Goal: Information Seeking & Learning: Learn about a topic

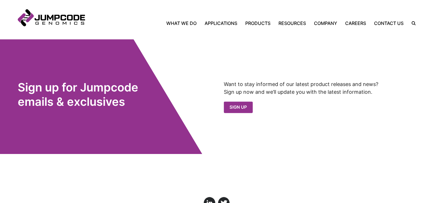
scroll to position [644, 0]
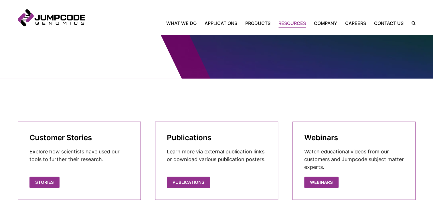
scroll to position [56, 0]
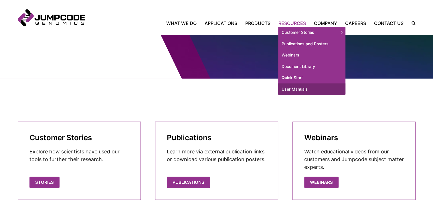
click at [298, 87] on link "User Manuals" at bounding box center [311, 88] width 67 height 11
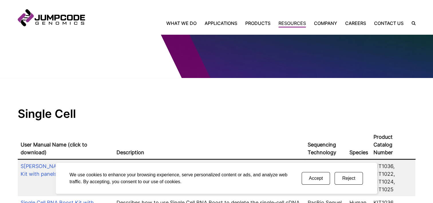
click at [319, 180] on button "Accept" at bounding box center [316, 178] width 28 height 13
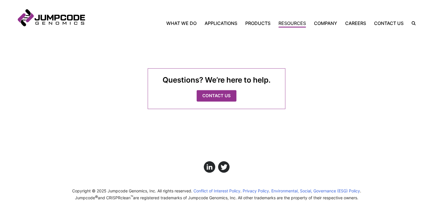
scroll to position [608, 0]
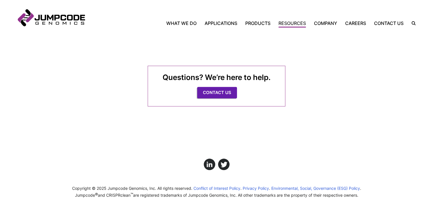
click at [228, 87] on link "Contact Us" at bounding box center [217, 93] width 40 height 12
click at [394, 22] on link "Contact Us" at bounding box center [389, 23] width 38 height 7
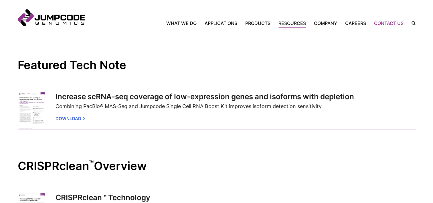
scroll to position [119, 0]
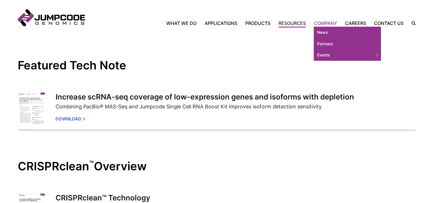
click at [335, 23] on link "Company" at bounding box center [325, 23] width 31 height 7
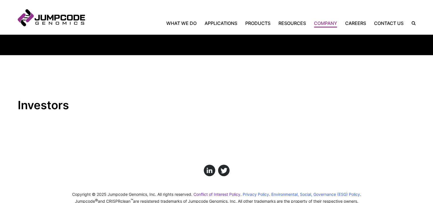
scroll to position [716, 0]
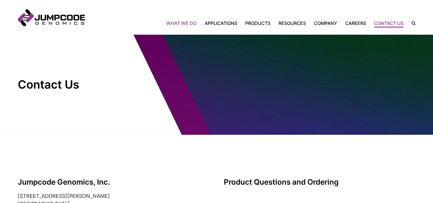
click at [191, 24] on link "What We Do" at bounding box center [183, 23] width 34 height 7
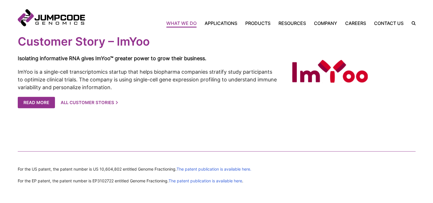
scroll to position [1219, 0]
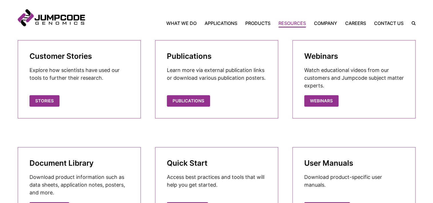
scroll to position [138, 0]
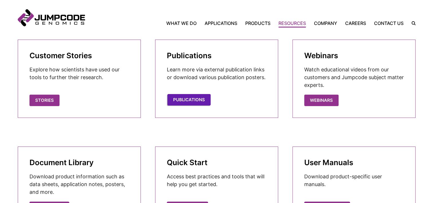
click at [198, 99] on link "Publications" at bounding box center [189, 100] width 43 height 12
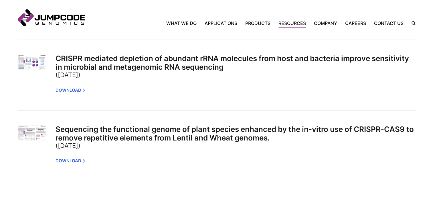
scroll to position [743, 0]
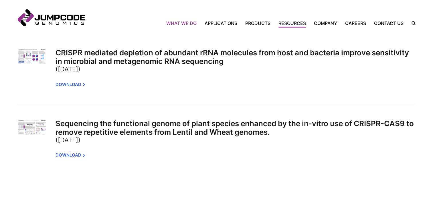
click at [187, 22] on link "What We Do" at bounding box center [183, 23] width 34 height 7
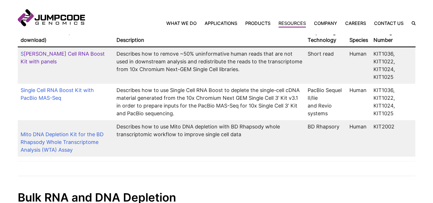
scroll to position [169, 0]
click at [80, 50] on link "[PERSON_NAME] Cell RNA Boost Kit with panels" at bounding box center [63, 57] width 84 height 14
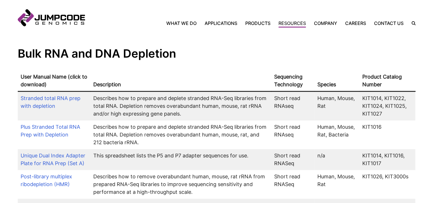
scroll to position [312, 0]
click at [49, 95] on link "nded total RNA prep with depletion" at bounding box center [51, 102] width 60 height 14
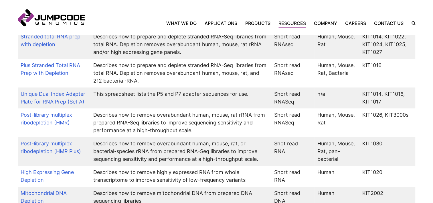
scroll to position [375, 0]
click at [55, 140] on link "Post-library multiplex ribodepletion (HMR Plus)" at bounding box center [51, 147] width 60 height 14
